Goal: Task Accomplishment & Management: Manage account settings

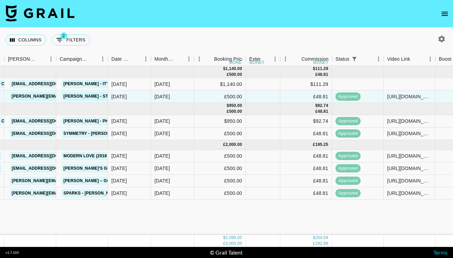
scroll to position [0, 411]
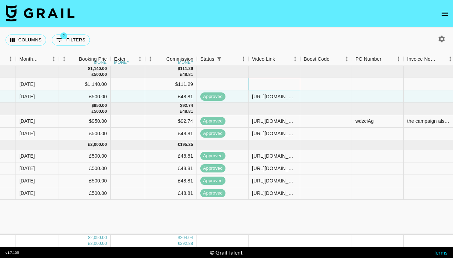
click at [277, 84] on div at bounding box center [274, 84] width 52 height 12
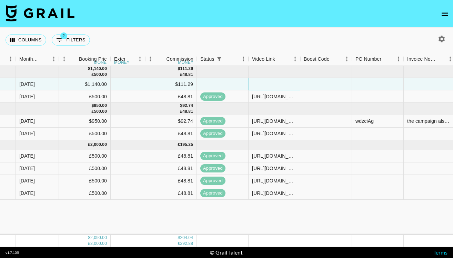
click at [277, 84] on div at bounding box center [274, 84] width 52 height 12
type input "[URL][DOMAIN_NAME]"
click at [368, 88] on div at bounding box center [378, 84] width 52 height 12
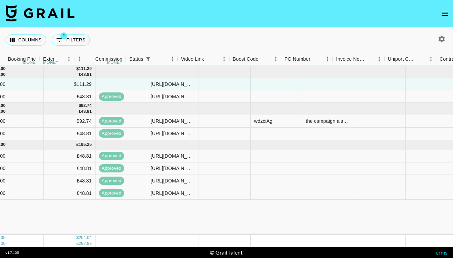
scroll to position [0, 557]
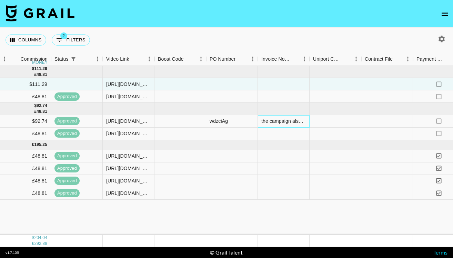
click at [280, 124] on div "the campaign also included an IG post [URL][DOMAIN_NAME]" at bounding box center [283, 120] width 44 height 7
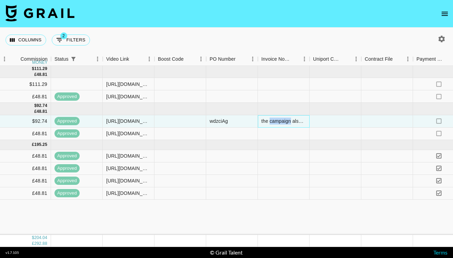
click at [280, 124] on div "the campaign also included an IG post [URL][DOMAIN_NAME]" at bounding box center [283, 120] width 44 height 7
click at [280, 124] on div "the campaign also included an IG post [URL][DOMAIN_NAME]" at bounding box center [284, 121] width 52 height 12
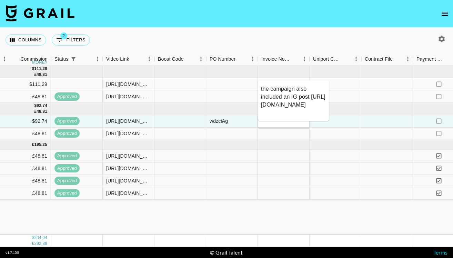
click at [279, 90] on textarea "the campaign also included an IG post [URL][DOMAIN_NAME]" at bounding box center [293, 101] width 65 height 32
drag, startPoint x: 310, startPoint y: 95, endPoint x: 255, endPoint y: 88, distance: 55.3
click at [255, 88] on body "Columns 2 Filters + Booking Month Due Airtable ID Talent Manager Client [PERSON…" at bounding box center [226, 129] width 453 height 258
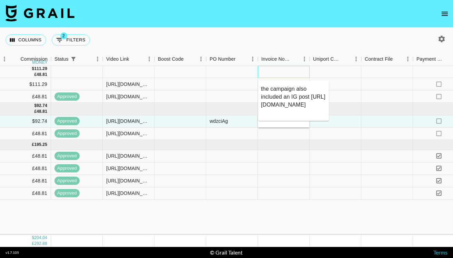
click at [269, 71] on div at bounding box center [284, 72] width 52 height 12
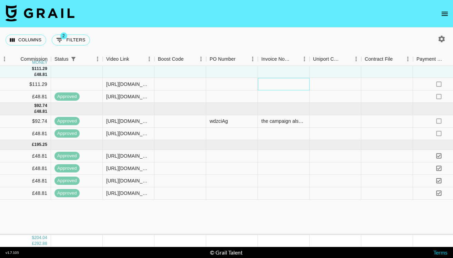
click at [266, 83] on div at bounding box center [284, 84] width 52 height 12
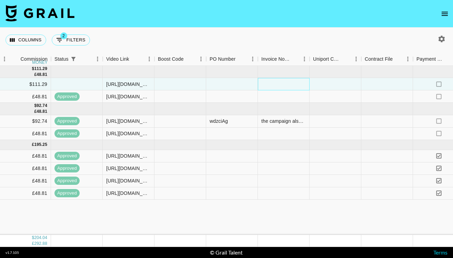
click at [266, 83] on div at bounding box center [284, 84] width 52 height 12
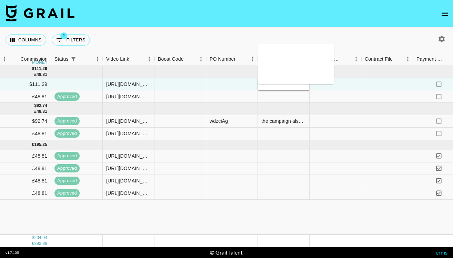
click at [268, 57] on textarea at bounding box center [296, 64] width 70 height 32
paste textarea "the campaign also included an IG post"
paste textarea "[URL][DOMAIN_NAME]?"
type textarea "the campaign also included an IG post [URL][DOMAIN_NAME]"
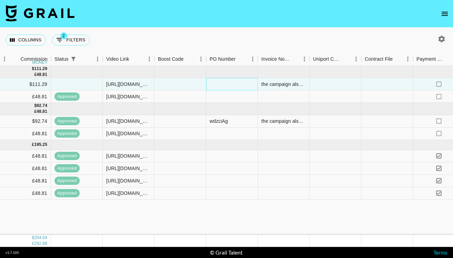
click at [218, 82] on div at bounding box center [232, 84] width 52 height 12
click at [241, 82] on div at bounding box center [232, 84] width 52 height 12
type input "[URL][DOMAIN_NAME]?"
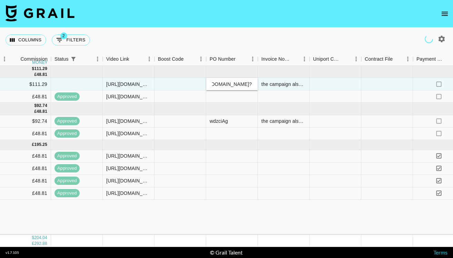
click at [307, 29] on div "Columns 2 Filters + Booking" at bounding box center [226, 40] width 453 height 25
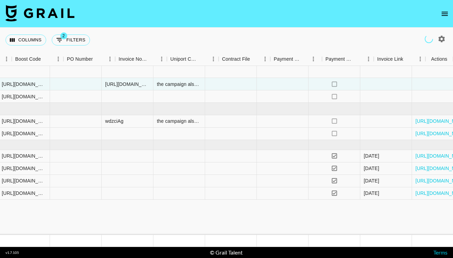
scroll to position [0, 700]
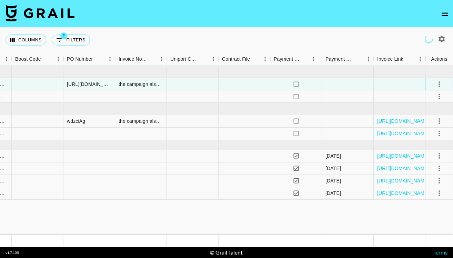
click at [440, 81] on icon "select merge strategy" at bounding box center [439, 84] width 8 height 8
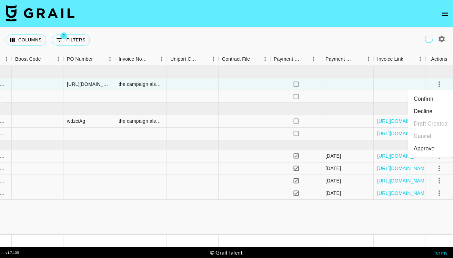
click at [416, 146] on div "Approve" at bounding box center [423, 148] width 21 height 8
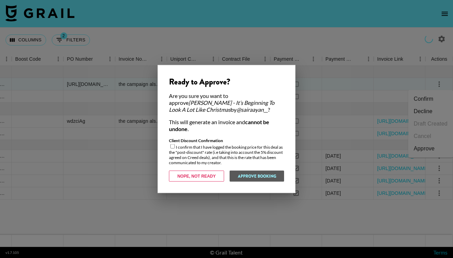
click at [173, 144] on input "checkbox" at bounding box center [172, 146] width 4 height 4
checkbox input "true"
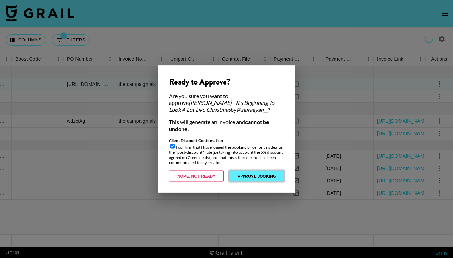
click at [264, 179] on button "Approve Booking" at bounding box center [256, 176] width 55 height 11
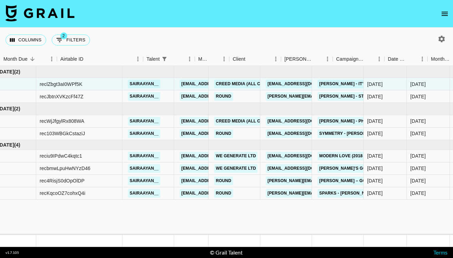
scroll to position [0, 0]
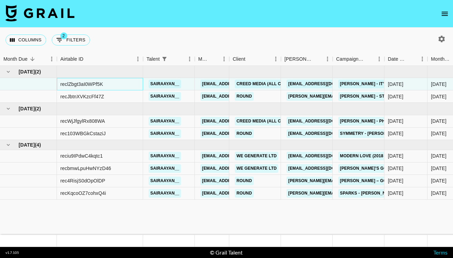
click at [82, 85] on div "reclZbgt3aI0WPf5K" at bounding box center [81, 84] width 43 height 7
copy div "reclZbgt3aI0WPf5K"
copy link "sairaayan__"
click at [68, 38] on button "2 Filters" at bounding box center [71, 39] width 38 height 11
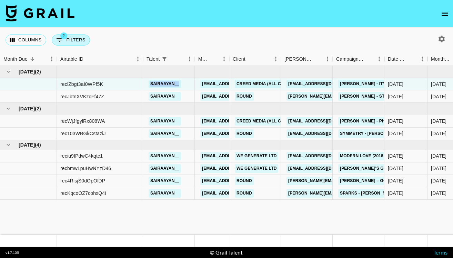
select select "status"
select select "isNotAnyOf"
select select "airtableId"
select select "talentName"
select select "campaign"
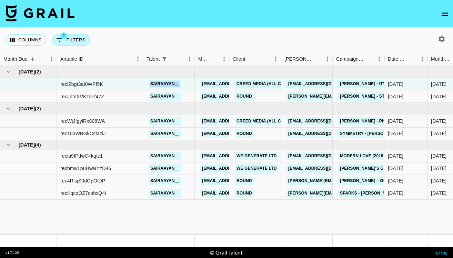
select select "status"
select select "purchaseOrder"
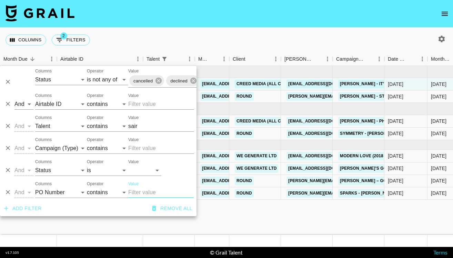
click at [133, 125] on input "sair" at bounding box center [160, 126] width 65 height 11
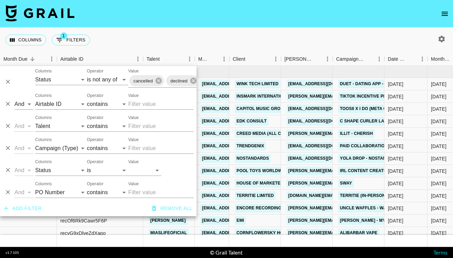
click at [217, 37] on div "Columns 1 Filters + Booking" at bounding box center [226, 40] width 453 height 25
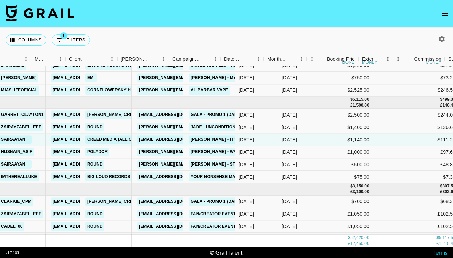
scroll to position [143, 241]
